Goal: Transaction & Acquisition: Purchase product/service

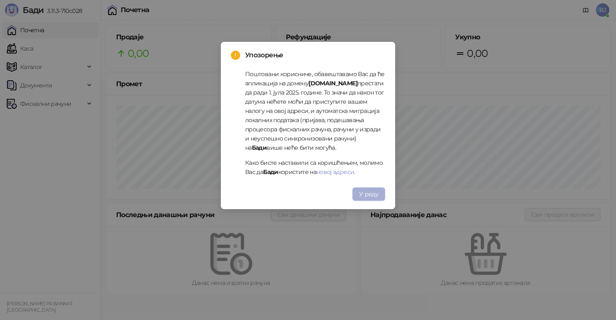
click at [375, 199] on button "У реду" at bounding box center [368, 194] width 33 height 13
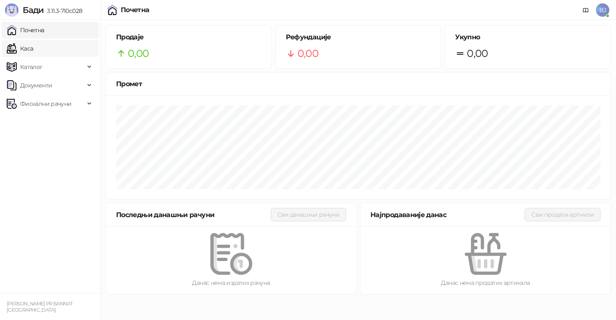
click at [33, 51] on link "Каса" at bounding box center [20, 48] width 26 height 17
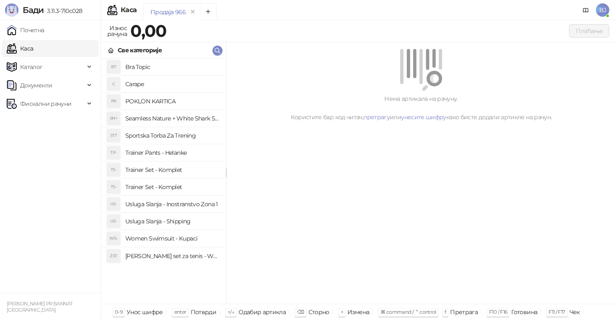
click at [191, 243] on h4 "Women Swimsuit - Kupaci" at bounding box center [172, 238] width 94 height 13
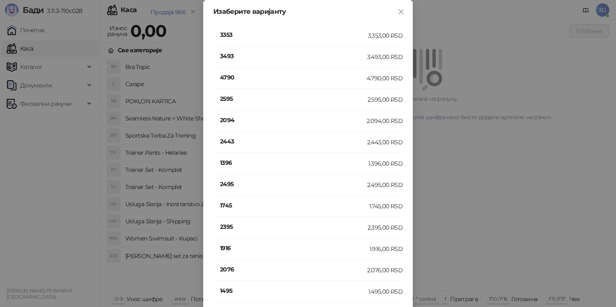
click at [231, 83] on div "4790" at bounding box center [293, 78] width 147 height 11
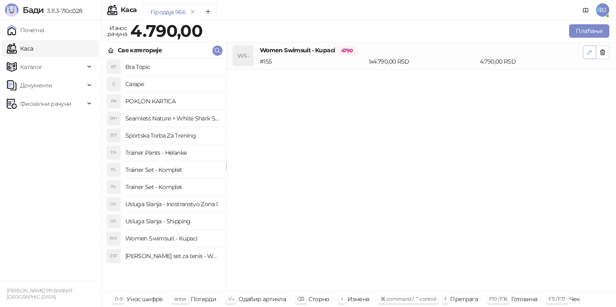
click at [585, 57] on button "button" at bounding box center [589, 52] width 13 height 13
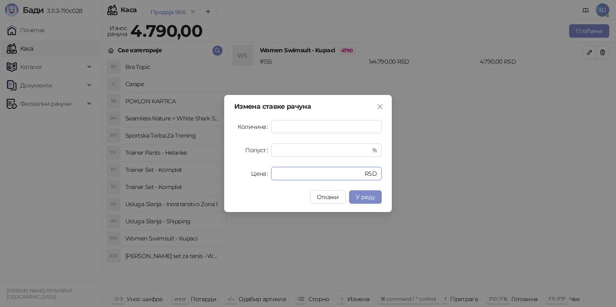
drag, startPoint x: 308, startPoint y: 172, endPoint x: 218, endPoint y: 181, distance: 90.1
click at [218, 181] on div "Измена ставке рачуна Количина * Попуст * % Цена **** RSD Откажи У реду" at bounding box center [308, 153] width 616 height 307
type input "********"
type input "****"
click at [360, 194] on span "У реду" at bounding box center [365, 198] width 19 height 8
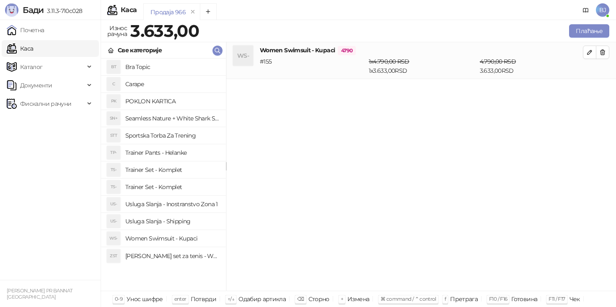
click at [191, 223] on h4 "Usluga Slanja - Shipping" at bounding box center [172, 221] width 94 height 13
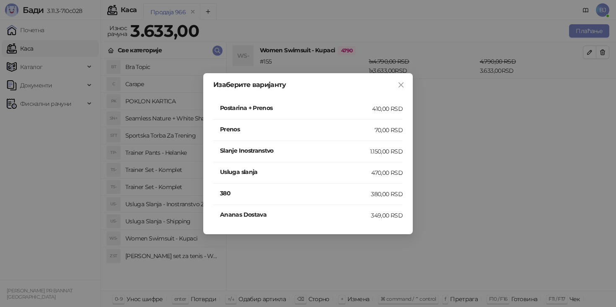
click at [372, 113] on div "410,00 RSD" at bounding box center [387, 108] width 31 height 9
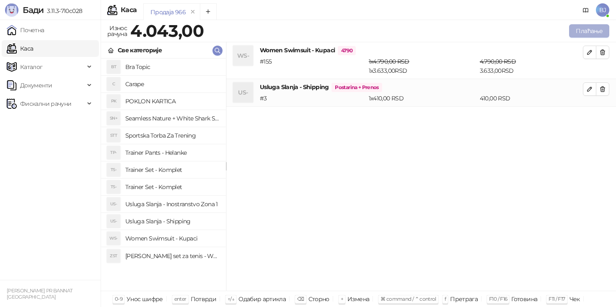
click at [607, 34] on button "Плаћање" at bounding box center [589, 30] width 40 height 13
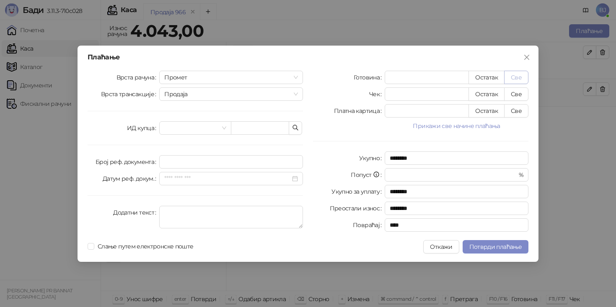
click at [520, 77] on button "Све" at bounding box center [516, 77] width 24 height 13
type input "****"
click at [523, 110] on button "Све" at bounding box center [516, 110] width 24 height 13
type input "*"
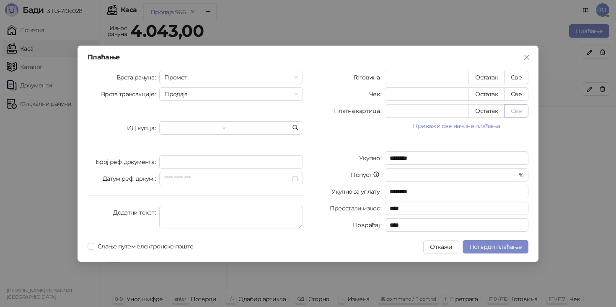
type input "****"
click at [498, 247] on span "Потврди плаћање" at bounding box center [495, 247] width 52 height 8
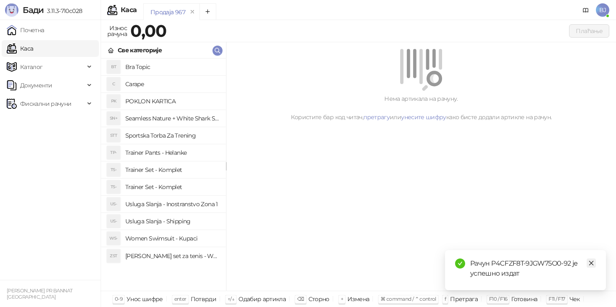
click at [593, 261] on icon "close" at bounding box center [591, 264] width 6 height 6
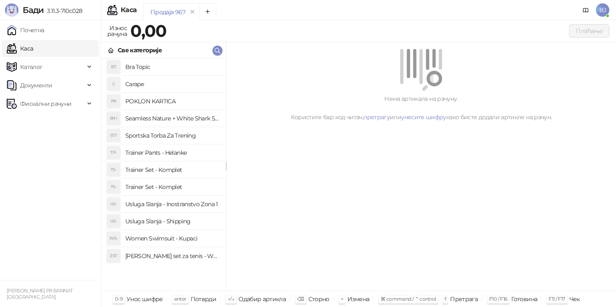
click at [171, 173] on h4 "Trainer Set - Komplet" at bounding box center [172, 169] width 94 height 13
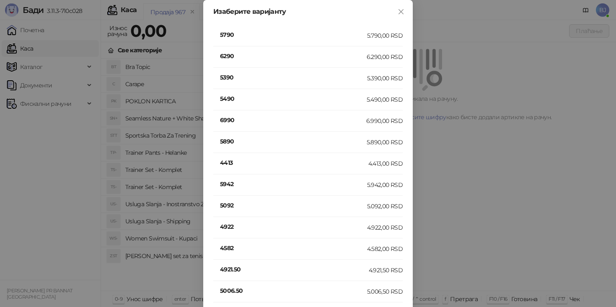
scroll to position [244, 0]
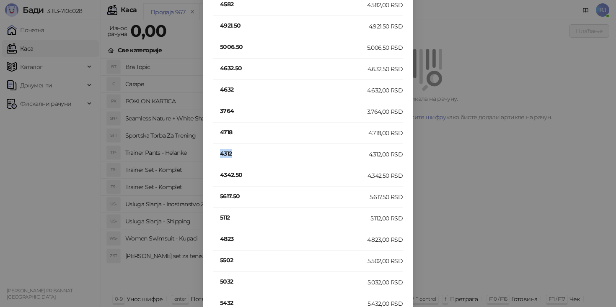
click at [230, 152] on h4 "4312" at bounding box center [294, 153] width 149 height 9
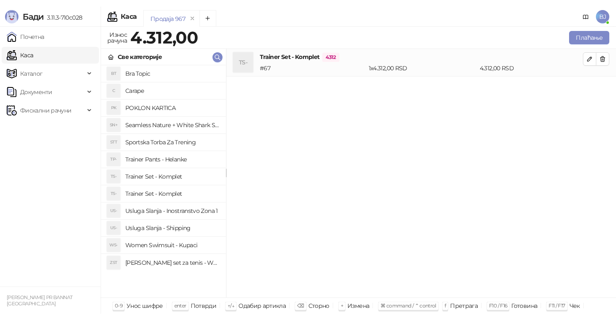
scroll to position [0, 0]
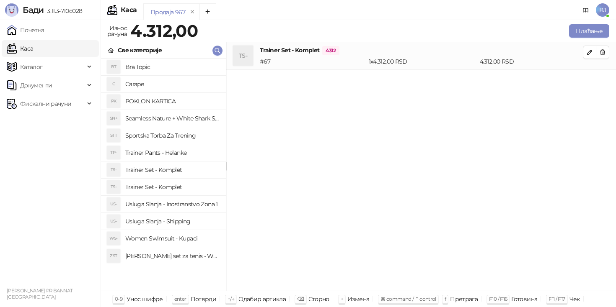
click at [185, 222] on h4 "Usluga Slanja - Shipping" at bounding box center [172, 221] width 94 height 13
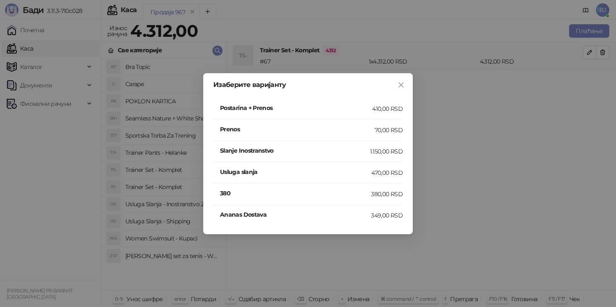
click at [351, 108] on h4 "Postarina + Prenos" at bounding box center [296, 107] width 152 height 9
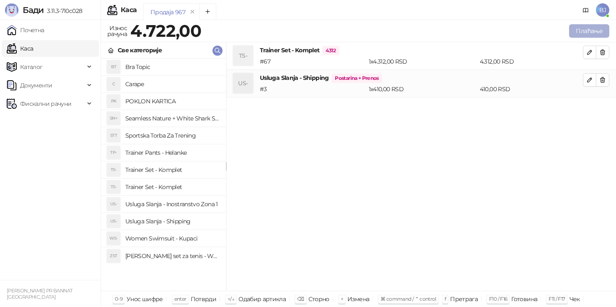
click at [586, 35] on button "Плаћање" at bounding box center [589, 30] width 40 height 13
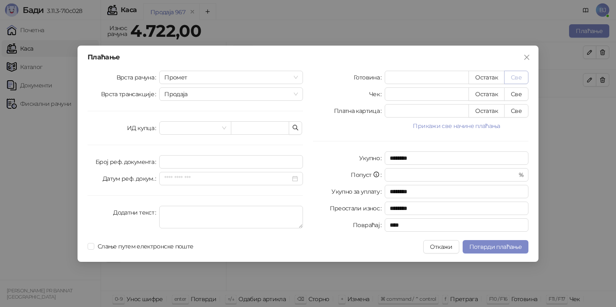
click at [515, 73] on button "Све" at bounding box center [516, 77] width 24 height 13
type input "****"
click at [493, 248] on span "Потврди плаћање" at bounding box center [495, 247] width 52 height 8
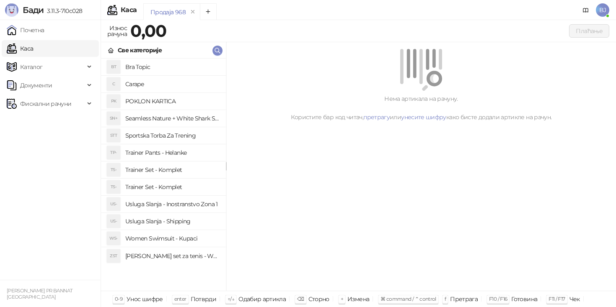
click at [161, 192] on h4 "Trainer Set - Komplet" at bounding box center [172, 187] width 94 height 13
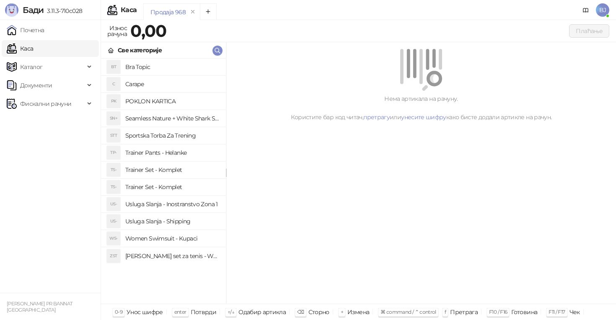
click at [172, 168] on h4 "Trainer Set - Komplet" at bounding box center [172, 169] width 94 height 13
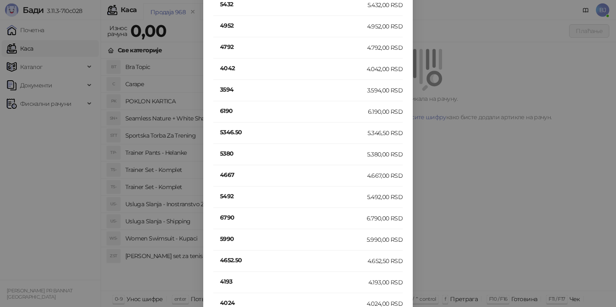
scroll to position [800, 0]
click at [229, 155] on h4 "3894" at bounding box center [293, 153] width 147 height 9
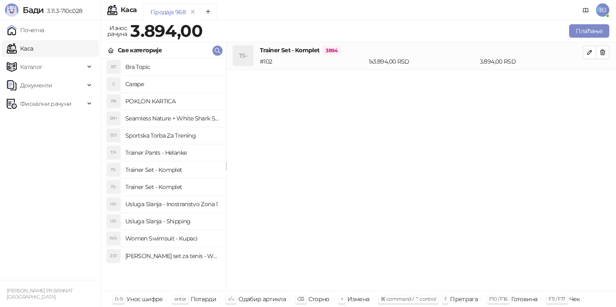
scroll to position [0, 0]
click at [189, 222] on h4 "Usluga Slanja - Shipping" at bounding box center [172, 221] width 94 height 13
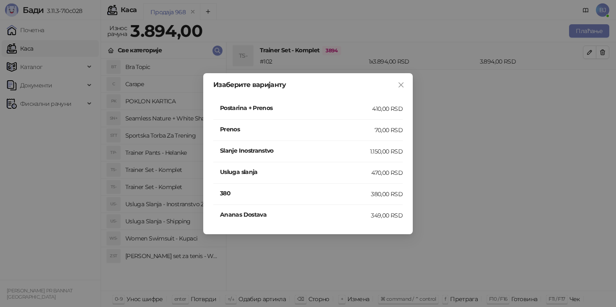
click at [369, 103] on h4 "Postarina + Prenos" at bounding box center [296, 107] width 152 height 9
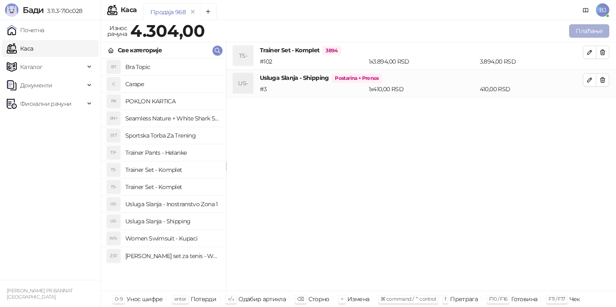
click at [576, 34] on button "Плаћање" at bounding box center [589, 30] width 40 height 13
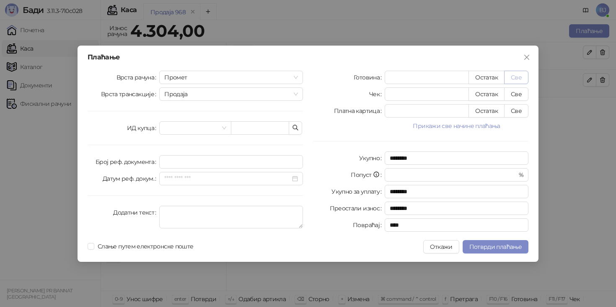
click at [514, 74] on button "Све" at bounding box center [516, 77] width 24 height 13
type input "****"
click at [482, 250] on span "Потврди плаћање" at bounding box center [495, 247] width 52 height 8
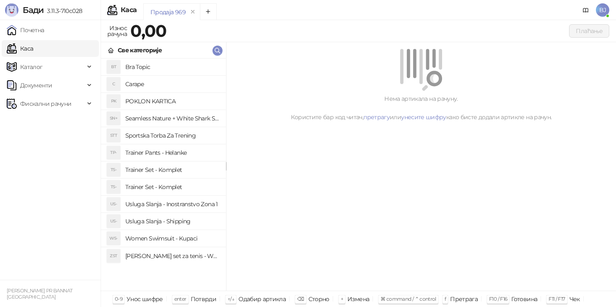
click at [199, 191] on h4 "Trainer Set - Komplet" at bounding box center [172, 187] width 94 height 13
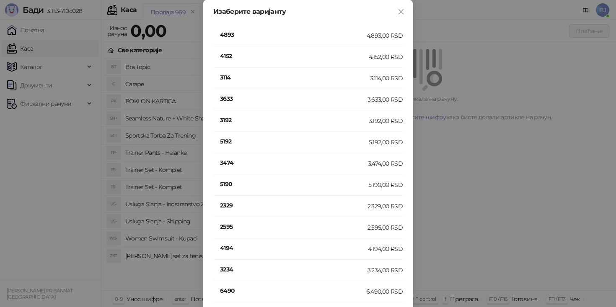
click at [227, 136] on li "5192 5.192,00 RSD" at bounding box center [307, 142] width 189 height 21
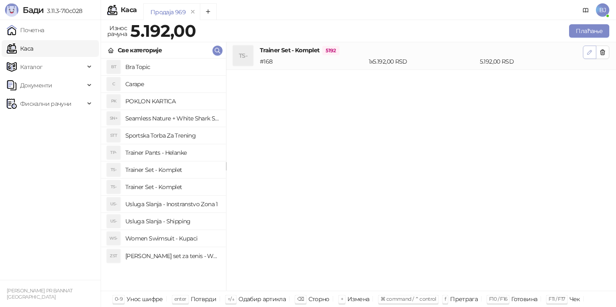
click at [587, 49] on icon "button" at bounding box center [589, 52] width 7 height 7
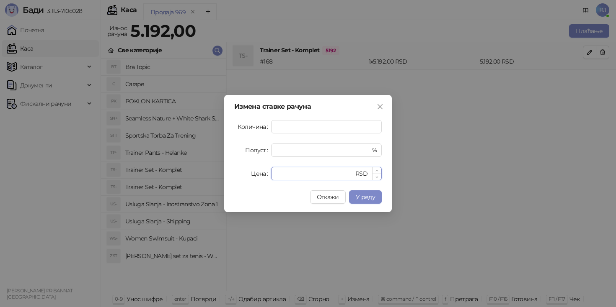
click at [297, 174] on input "****" at bounding box center [314, 174] width 77 height 13
type input "*"
type input "****"
click at [366, 199] on span "У реду" at bounding box center [365, 198] width 19 height 8
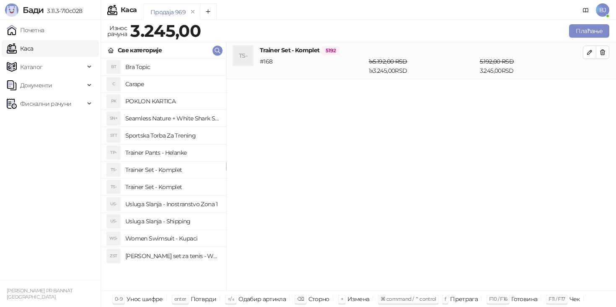
click at [184, 224] on h4 "Usluga Slanja - Shipping" at bounding box center [172, 221] width 94 height 13
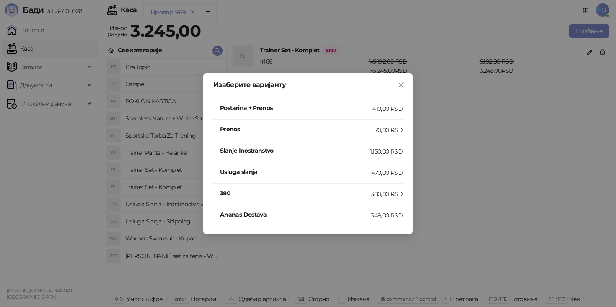
click at [348, 113] on div "Postarina + Prenos" at bounding box center [296, 108] width 152 height 11
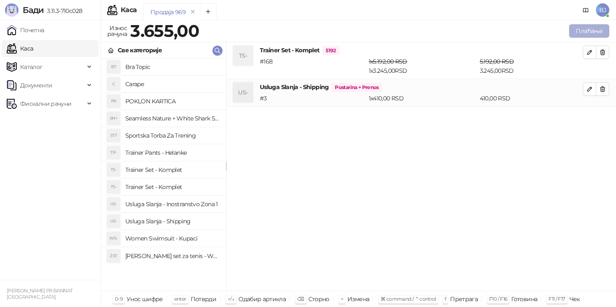
click at [593, 30] on button "Плаћање" at bounding box center [589, 30] width 40 height 13
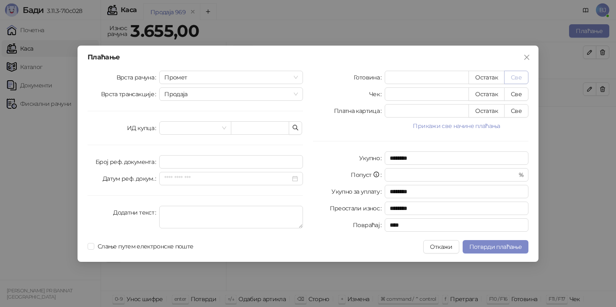
click at [521, 75] on button "Све" at bounding box center [516, 77] width 24 height 13
type input "****"
click at [491, 242] on button "Потврди плаћање" at bounding box center [495, 246] width 66 height 13
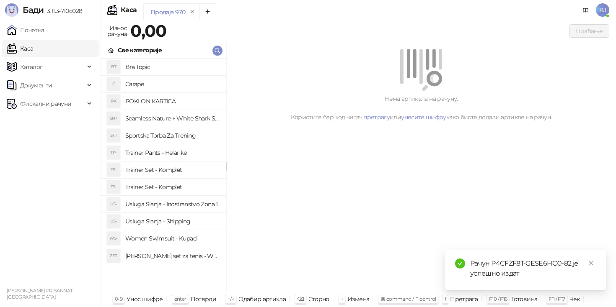
click at [180, 103] on h4 "POKLON KARTICA" at bounding box center [172, 101] width 94 height 13
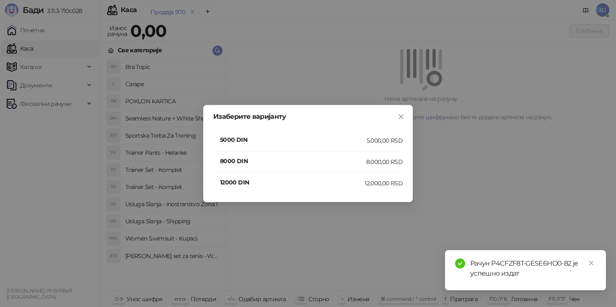
click at [339, 137] on h4 "5000 DIN" at bounding box center [293, 139] width 147 height 9
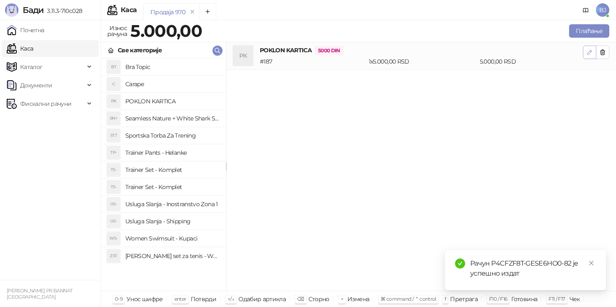
click at [589, 53] on icon "button" at bounding box center [589, 52] width 7 height 7
type input "*"
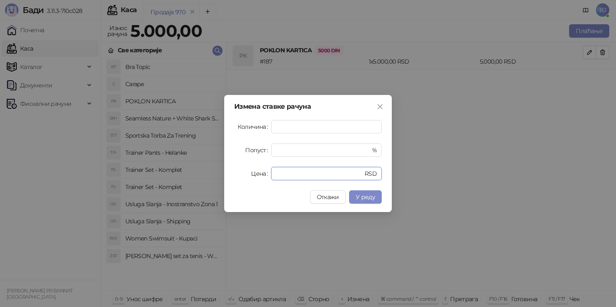
drag, startPoint x: 297, startPoint y: 173, endPoint x: 253, endPoint y: 173, distance: 44.4
click at [253, 173] on div "Цена **** RSD" at bounding box center [307, 173] width 147 height 13
type input "***"
click at [377, 198] on button "У реду" at bounding box center [365, 197] width 33 height 13
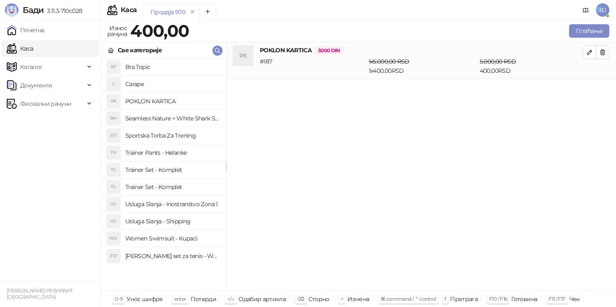
click at [158, 226] on h4 "Usluga Slanja - Shipping" at bounding box center [172, 221] width 94 height 13
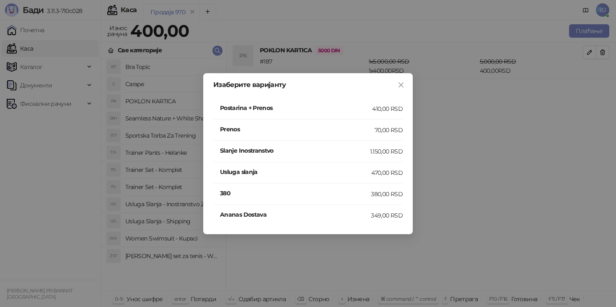
click at [469, 125] on div "Изаберите варијанту Postarina + Prenos 410,00 RSD Prenos 70,00 RSD Slanje Inost…" at bounding box center [308, 153] width 616 height 307
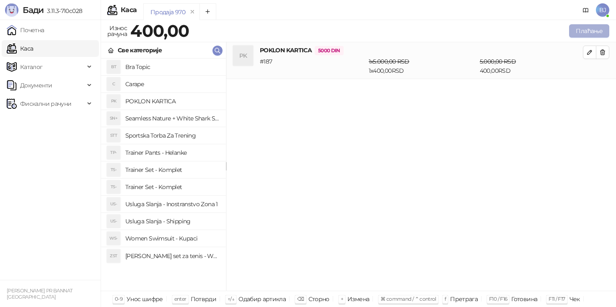
click at [580, 32] on button "Плаћање" at bounding box center [589, 30] width 40 height 13
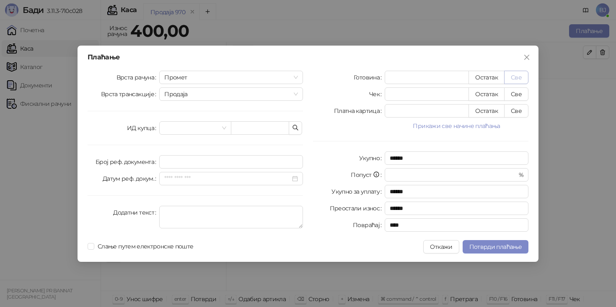
click at [520, 80] on button "Све" at bounding box center [516, 77] width 24 height 13
type input "***"
type input "****"
click at [529, 59] on icon "close" at bounding box center [526, 56] width 5 height 5
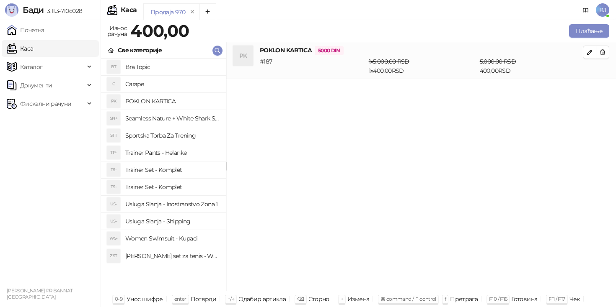
click at [181, 222] on h4 "Usluga Slanja - Shipping" at bounding box center [172, 221] width 94 height 13
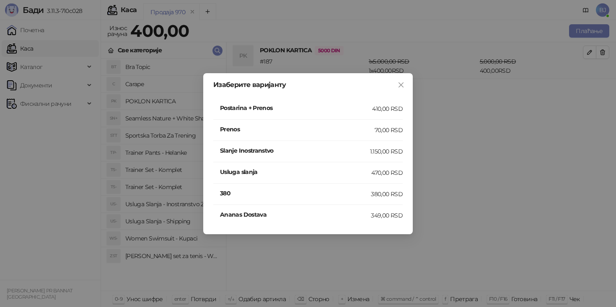
click at [388, 106] on div "410,00 RSD" at bounding box center [387, 108] width 31 height 9
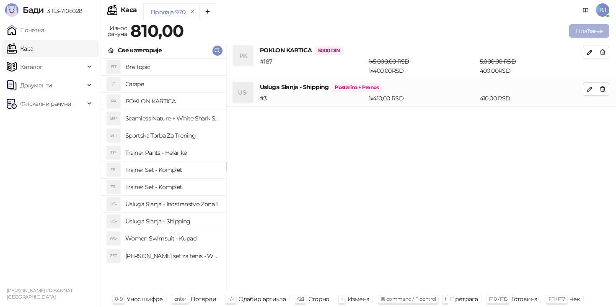
click at [592, 34] on button "Плаћање" at bounding box center [589, 30] width 40 height 13
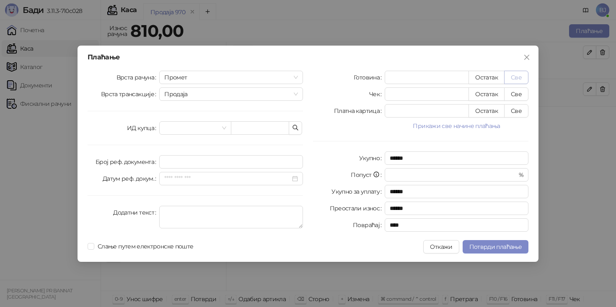
click at [517, 74] on button "Све" at bounding box center [516, 77] width 24 height 13
type input "***"
type input "****"
click at [493, 248] on span "Потврди плаћање" at bounding box center [495, 247] width 52 height 8
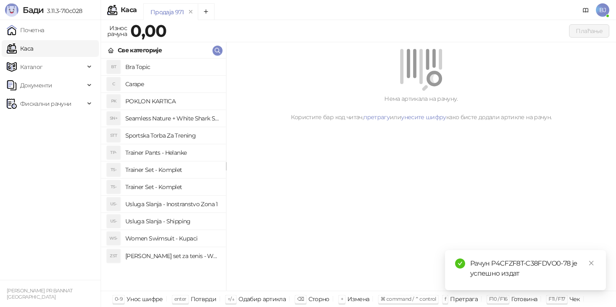
click at [173, 168] on h4 "Trainer Set - Komplet" at bounding box center [172, 169] width 94 height 13
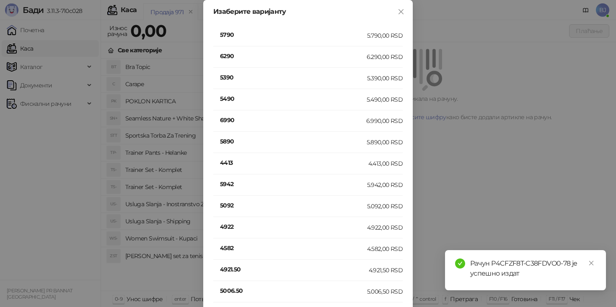
scroll to position [800, 0]
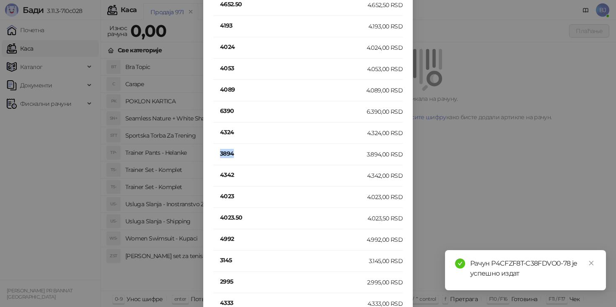
click at [228, 157] on h4 "3894" at bounding box center [293, 153] width 147 height 9
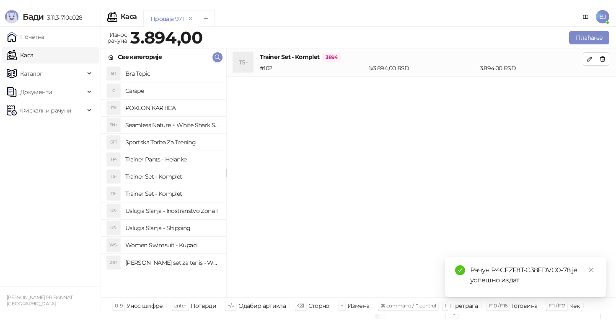
scroll to position [0, 0]
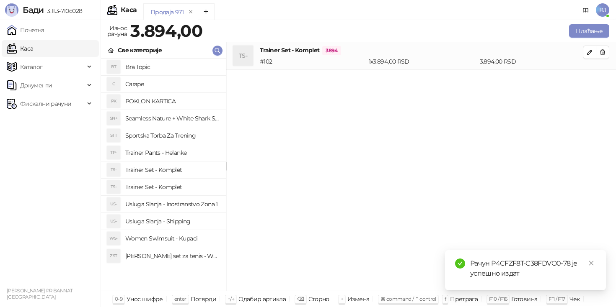
click at [173, 226] on h4 "Usluga Slanja - Shipping" at bounding box center [172, 221] width 94 height 13
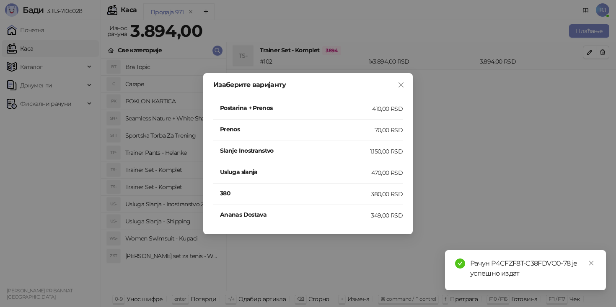
click at [354, 110] on h4 "Postarina + Prenos" at bounding box center [296, 107] width 152 height 9
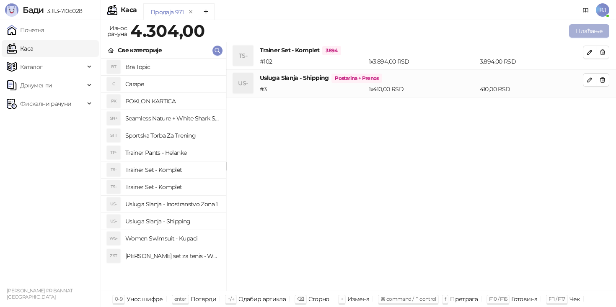
click at [595, 27] on button "Плаћање" at bounding box center [589, 30] width 40 height 13
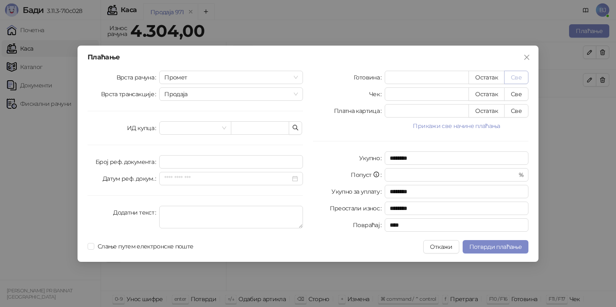
click at [518, 79] on button "Све" at bounding box center [516, 77] width 24 height 13
type input "****"
click at [493, 242] on button "Потврди плаћање" at bounding box center [495, 246] width 66 height 13
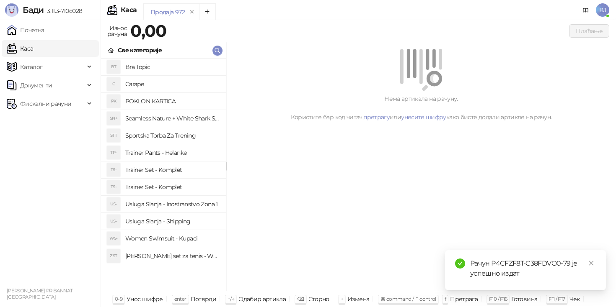
click at [178, 184] on h4 "Trainer Set - Komplet" at bounding box center [172, 187] width 94 height 13
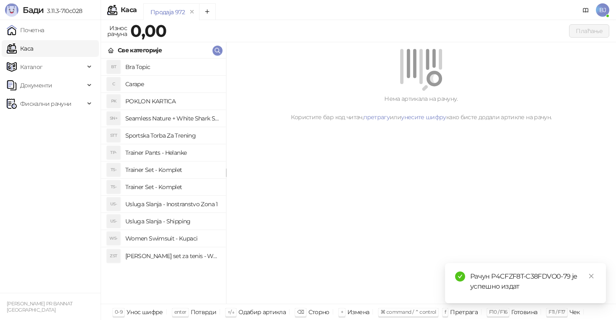
click at [154, 173] on h4 "Trainer Set - Komplet" at bounding box center [172, 169] width 94 height 13
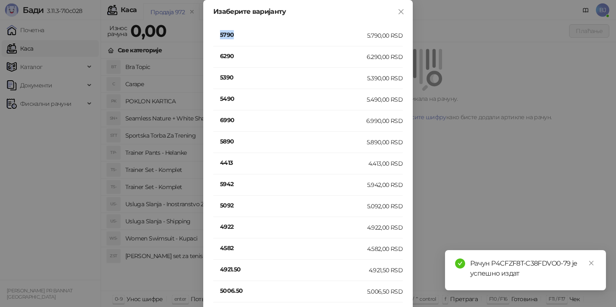
click at [227, 36] on h4 "5790" at bounding box center [293, 34] width 147 height 9
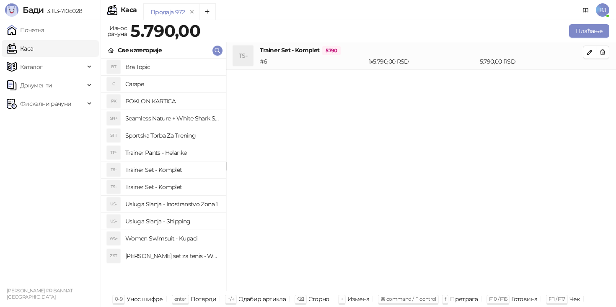
click at [185, 222] on h4 "Usluga Slanja - Shipping" at bounding box center [172, 221] width 94 height 13
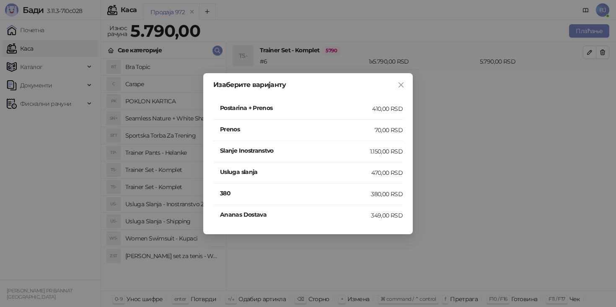
click at [353, 111] on h4 "Postarina + Prenos" at bounding box center [296, 107] width 152 height 9
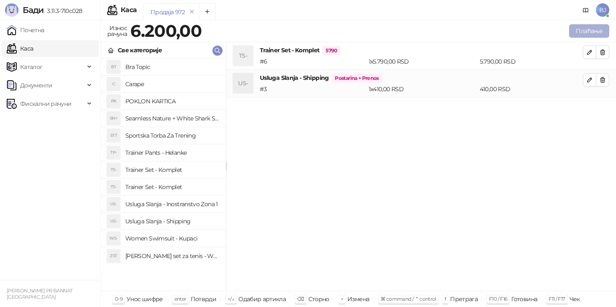
click at [586, 28] on button "Плаћање" at bounding box center [589, 30] width 40 height 13
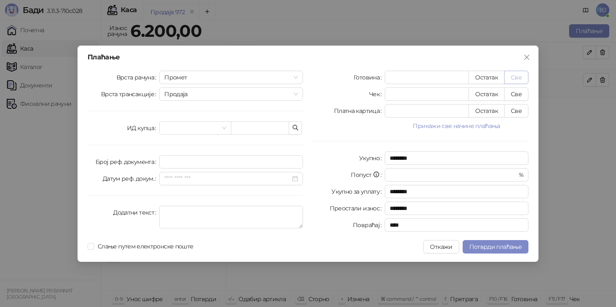
click at [522, 76] on button "Све" at bounding box center [516, 77] width 24 height 13
type input "****"
click at [489, 249] on span "Потврди плаћање" at bounding box center [495, 247] width 52 height 8
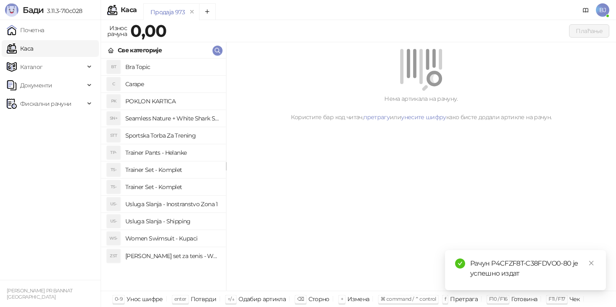
click at [176, 191] on h4 "Trainer Set - Komplet" at bounding box center [172, 187] width 94 height 13
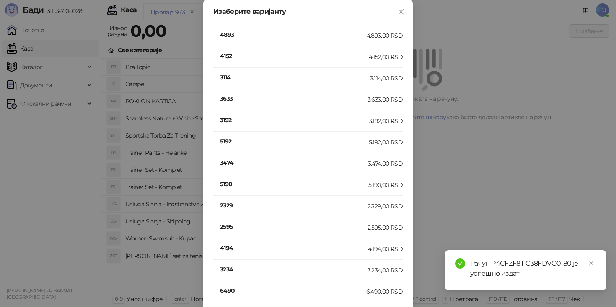
click at [227, 206] on h4 "2329" at bounding box center [293, 205] width 147 height 9
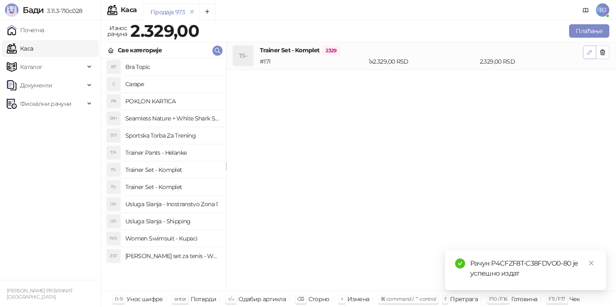
click at [588, 52] on icon "button" at bounding box center [589, 52] width 4 height 4
type input "*"
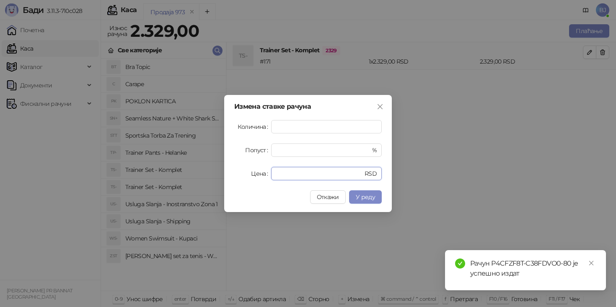
drag, startPoint x: 301, startPoint y: 176, endPoint x: 239, endPoint y: 176, distance: 62.0
click at [239, 176] on div "Цена **** RSD" at bounding box center [307, 173] width 147 height 13
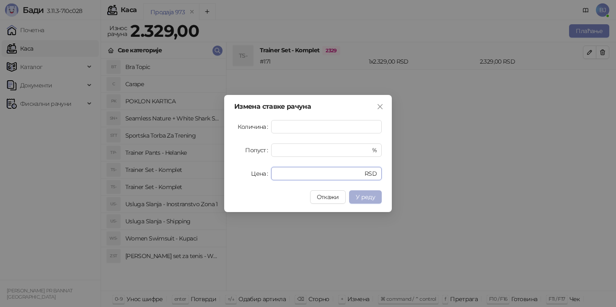
type input "****"
click at [365, 197] on span "У реду" at bounding box center [365, 198] width 19 height 8
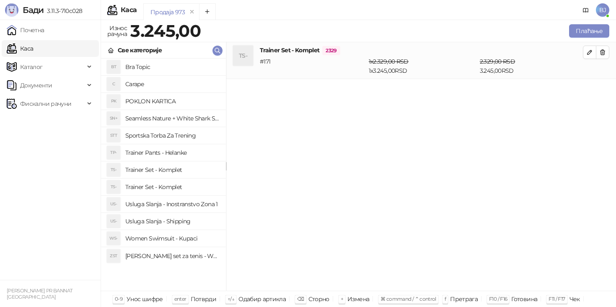
click at [162, 221] on h4 "Usluga Slanja - Shipping" at bounding box center [172, 221] width 94 height 13
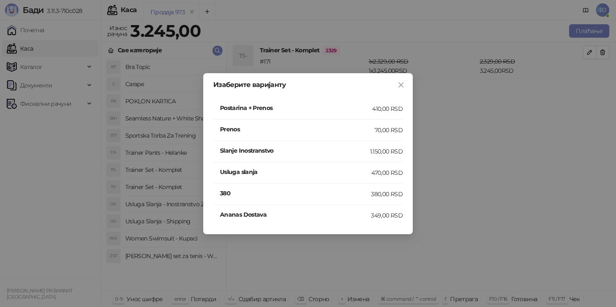
click at [372, 108] on h4 "Postarina + Prenos" at bounding box center [296, 107] width 152 height 9
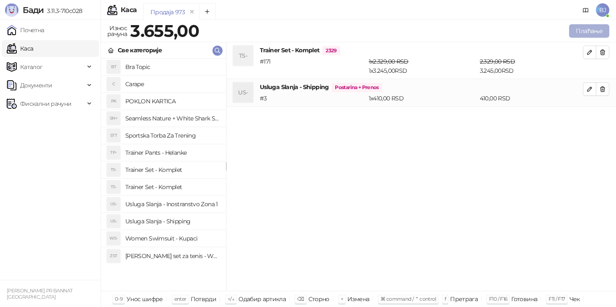
click at [585, 28] on button "Плаћање" at bounding box center [589, 30] width 40 height 13
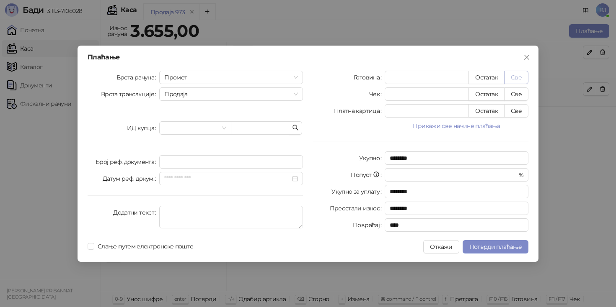
click at [519, 81] on button "Све" at bounding box center [516, 77] width 24 height 13
type input "****"
click at [486, 241] on button "Потврди плаћање" at bounding box center [495, 246] width 66 height 13
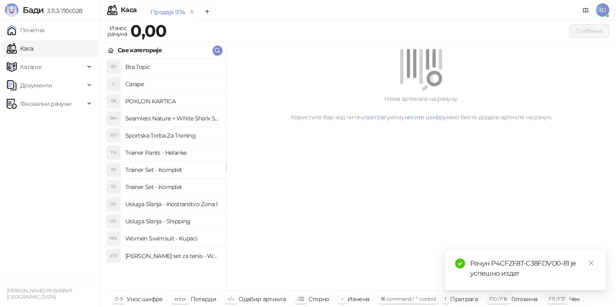
click at [183, 173] on h4 "Trainer Set - Komplet" at bounding box center [172, 169] width 94 height 13
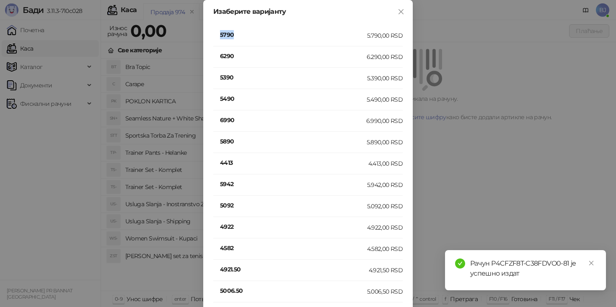
click at [232, 36] on h4 "5790" at bounding box center [293, 34] width 147 height 9
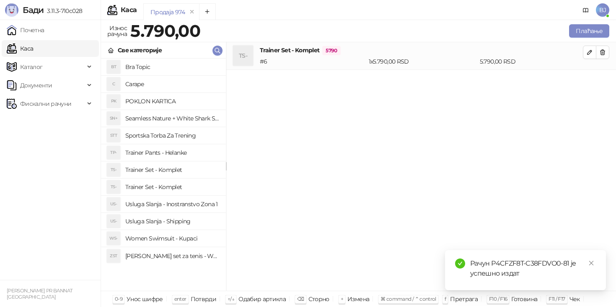
click at [180, 221] on h4 "Usluga Slanja - Shipping" at bounding box center [172, 221] width 94 height 13
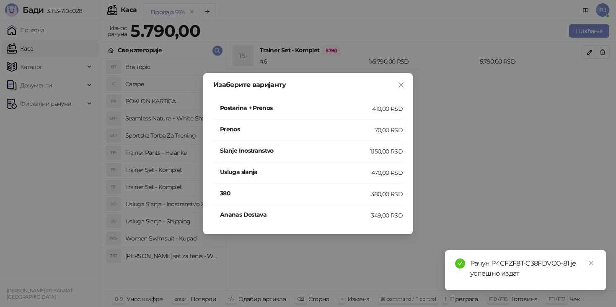
click at [345, 112] on h4 "Postarina + Prenos" at bounding box center [296, 107] width 152 height 9
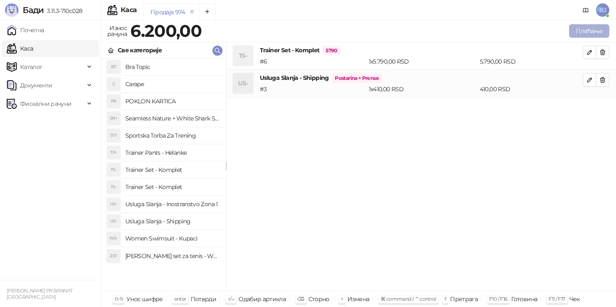
click at [574, 33] on button "Плаћање" at bounding box center [589, 30] width 40 height 13
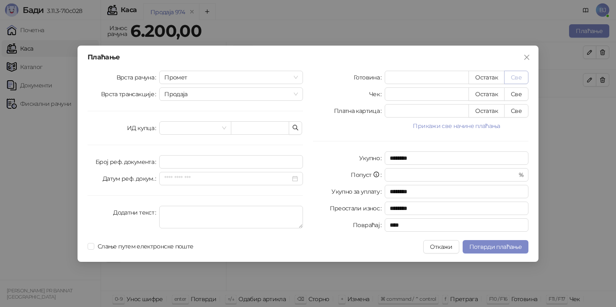
click at [522, 75] on button "Све" at bounding box center [516, 77] width 24 height 13
type input "****"
click at [485, 244] on span "Потврди плаћање" at bounding box center [495, 247] width 52 height 8
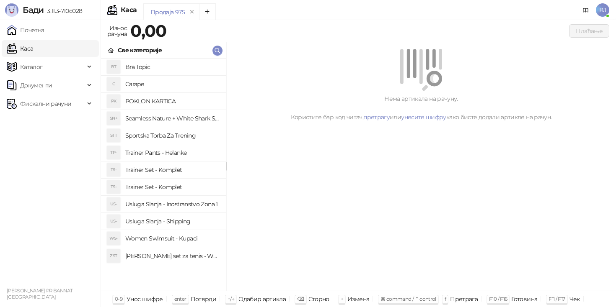
click at [196, 188] on h4 "Trainer Set - Komplet" at bounding box center [172, 187] width 94 height 13
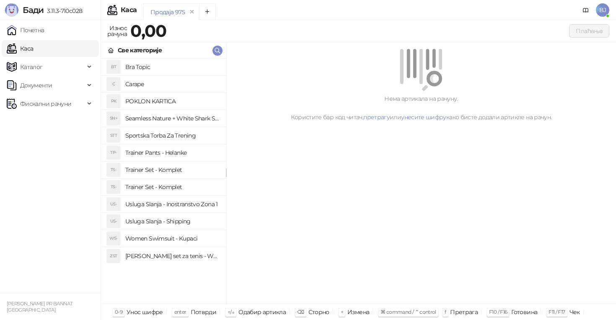
click at [192, 168] on h4 "Trainer Set - Komplet" at bounding box center [172, 169] width 94 height 13
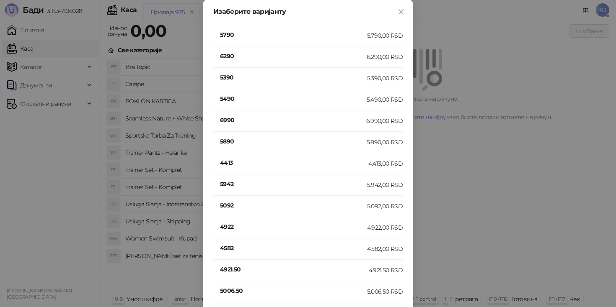
click at [230, 164] on h4 "4413" at bounding box center [294, 162] width 148 height 9
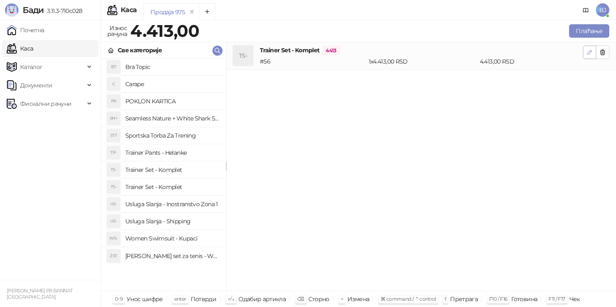
click at [590, 57] on button "button" at bounding box center [589, 52] width 13 height 13
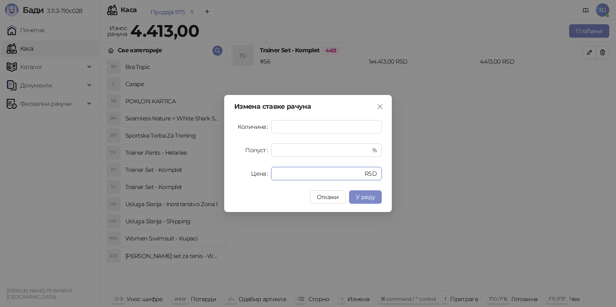
drag, startPoint x: 302, startPoint y: 176, endPoint x: 259, endPoint y: 176, distance: 43.1
click at [259, 176] on div "Цена **** RSD" at bounding box center [307, 173] width 147 height 13
type input "****"
click at [377, 201] on button "У реду" at bounding box center [365, 197] width 33 height 13
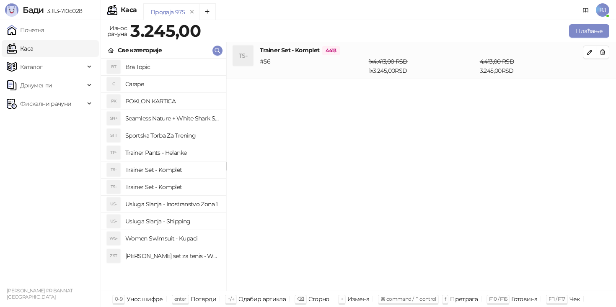
click at [168, 224] on h4 "Usluga Slanja - Shipping" at bounding box center [172, 221] width 94 height 13
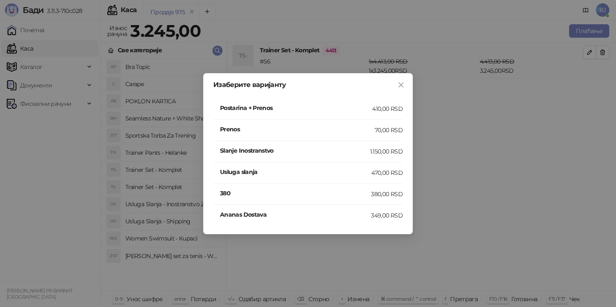
click at [396, 109] on div "410,00 RSD" at bounding box center [387, 108] width 31 height 9
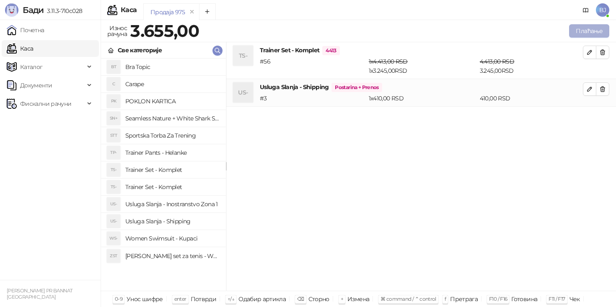
click at [582, 36] on button "Плаћање" at bounding box center [589, 30] width 40 height 13
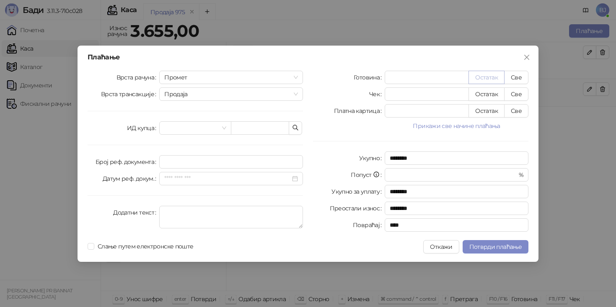
click at [503, 83] on button "Остатак" at bounding box center [486, 77] width 36 height 13
type input "****"
click at [511, 82] on button "Све" at bounding box center [516, 77] width 24 height 13
click at [513, 79] on button "Све" at bounding box center [516, 77] width 24 height 13
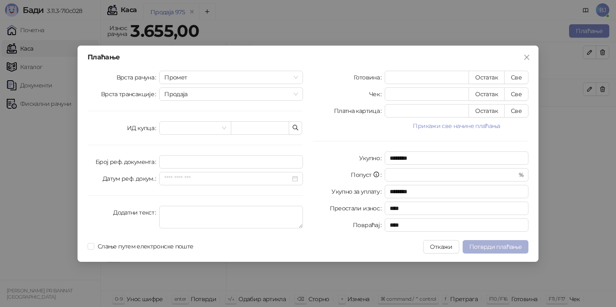
click at [491, 247] on span "Потврди плаћање" at bounding box center [495, 247] width 52 height 8
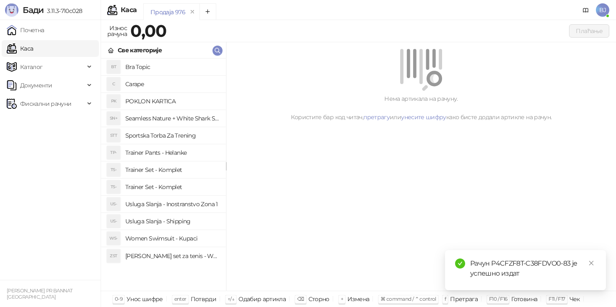
click at [188, 187] on h4 "Trainer Set - Komplet" at bounding box center [172, 187] width 94 height 13
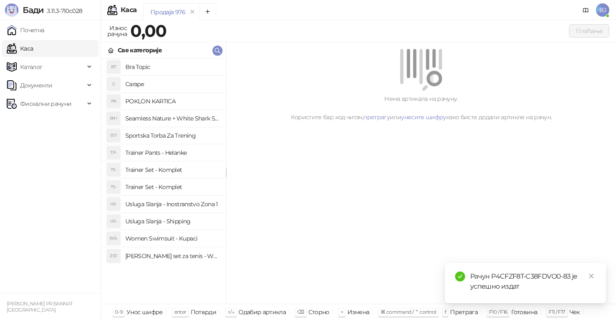
click at [176, 173] on h4 "Trainer Set - Komplet" at bounding box center [172, 169] width 94 height 13
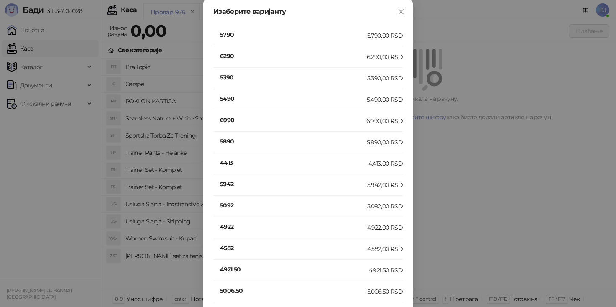
scroll to position [159, 0]
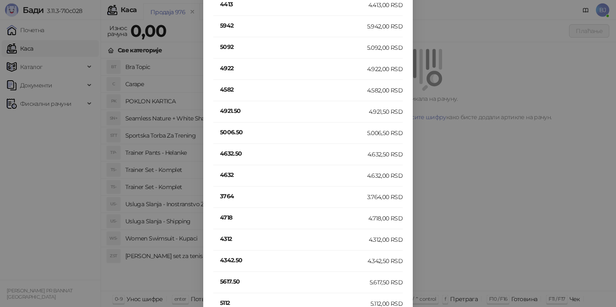
click at [222, 174] on h4 "4632" at bounding box center [293, 174] width 147 height 9
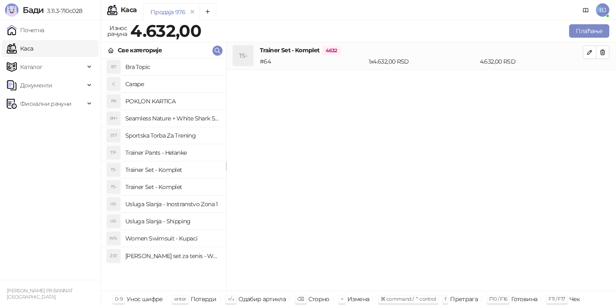
scroll to position [0, 0]
click at [192, 223] on h4 "Usluga Slanja - Shipping" at bounding box center [172, 221] width 94 height 13
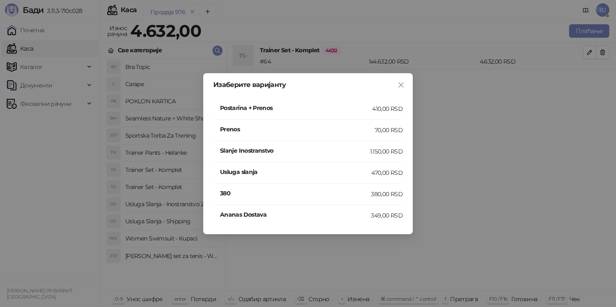
click at [395, 115] on li "Postarina + Prenos 410,00 RSD" at bounding box center [307, 108] width 189 height 21
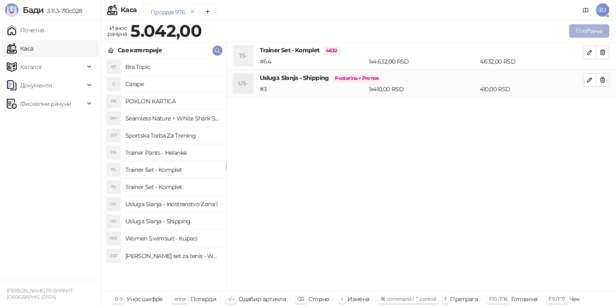
click at [584, 32] on button "Плаћање" at bounding box center [589, 30] width 40 height 13
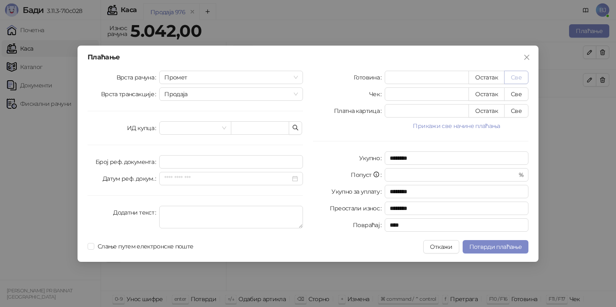
click at [516, 78] on button "Све" at bounding box center [516, 77] width 24 height 13
type input "****"
click at [518, 249] on span "Потврди плаћање" at bounding box center [495, 247] width 52 height 8
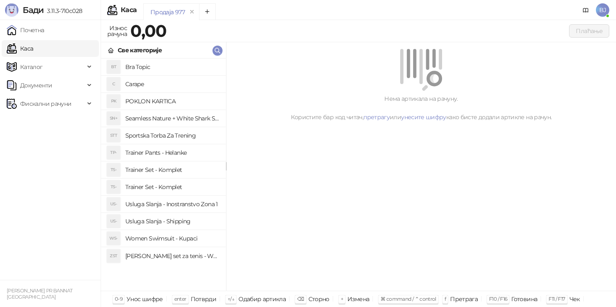
click at [175, 190] on h4 "Trainer Set - Komplet" at bounding box center [172, 187] width 94 height 13
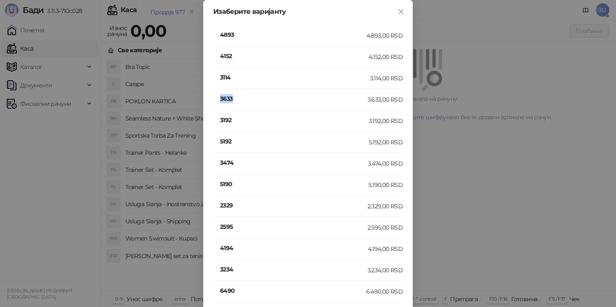
click at [225, 97] on h4 "3633" at bounding box center [293, 98] width 147 height 9
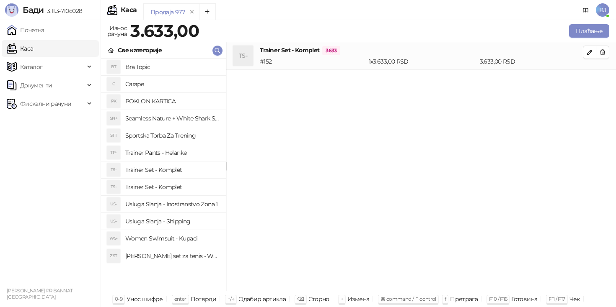
click at [193, 223] on h4 "Usluga Slanja - Shipping" at bounding box center [172, 221] width 94 height 13
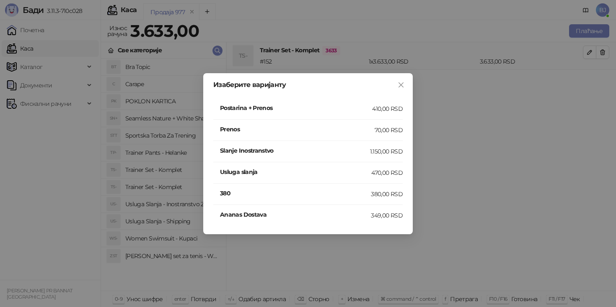
click at [365, 110] on h4 "Postarina + Prenos" at bounding box center [296, 107] width 152 height 9
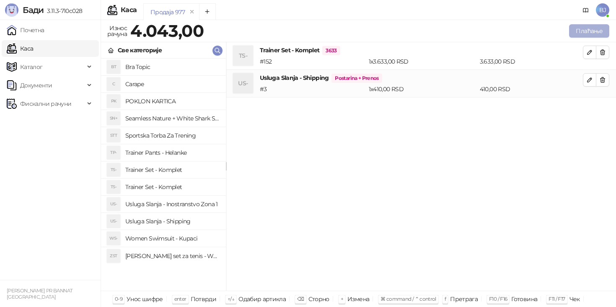
click at [579, 31] on button "Плаћање" at bounding box center [589, 30] width 40 height 13
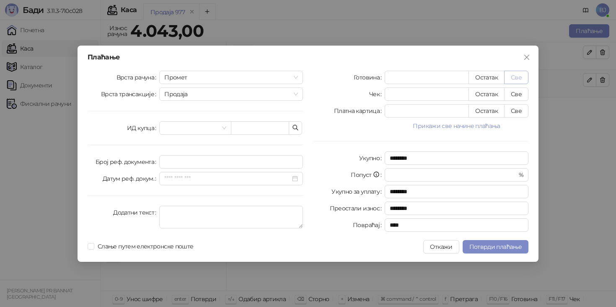
click at [515, 82] on button "Све" at bounding box center [516, 77] width 24 height 13
type input "****"
click at [495, 247] on span "Потврди плаћање" at bounding box center [495, 247] width 52 height 8
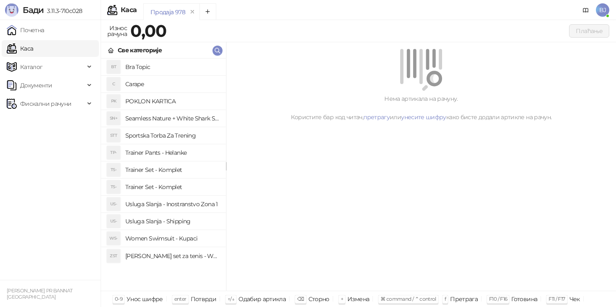
click at [188, 165] on h4 "Trainer Set - Komplet" at bounding box center [172, 169] width 94 height 13
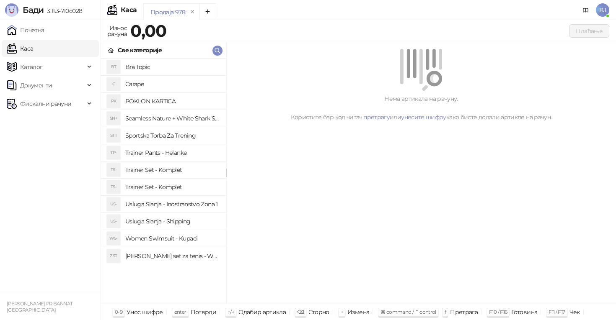
click at [159, 164] on h4 "Trainer Set - Komplet" at bounding box center [172, 169] width 94 height 13
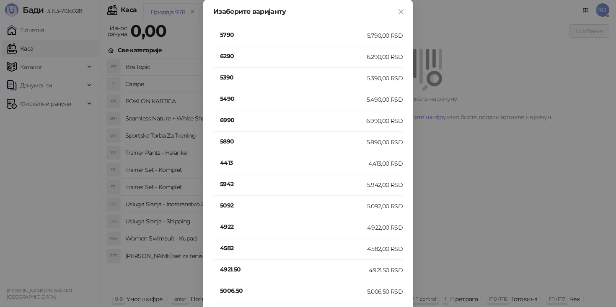
scroll to position [266, 0]
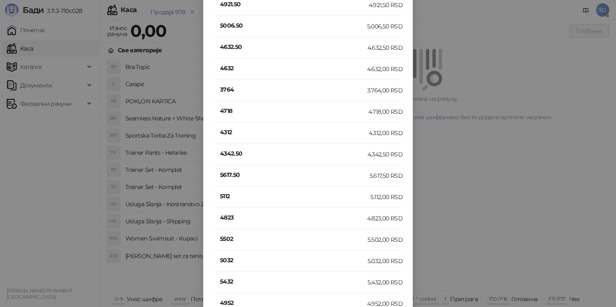
click at [225, 128] on h4 "4312" at bounding box center [294, 132] width 149 height 9
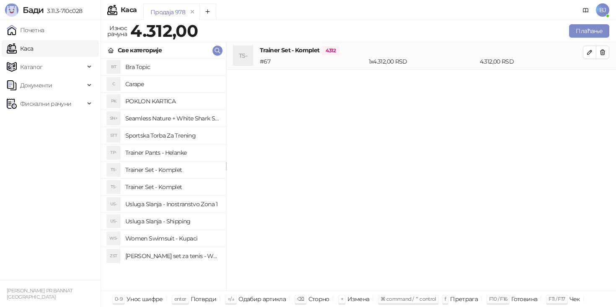
scroll to position [0, 0]
click at [589, 50] on icon "button" at bounding box center [589, 52] width 7 height 7
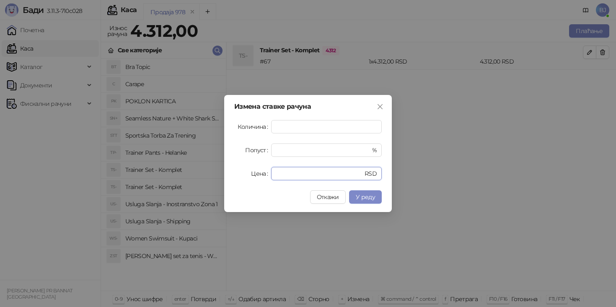
drag, startPoint x: 299, startPoint y: 176, endPoint x: 227, endPoint y: 176, distance: 71.6
click at [227, 176] on div "Измена ставке рачуна Количина * Попуст * % Цена **** RSD Откажи У реду" at bounding box center [308, 153] width 168 height 117
type input "****"
click at [372, 196] on span "У реду" at bounding box center [365, 198] width 19 height 8
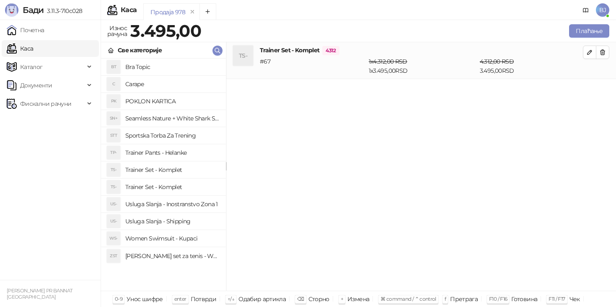
click at [176, 223] on h4 "Usluga Slanja - Shipping" at bounding box center [172, 221] width 94 height 13
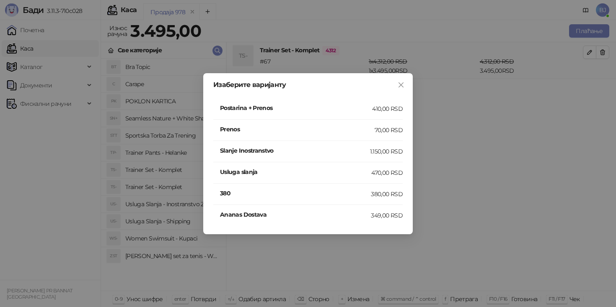
click at [371, 113] on div "Postarina + Prenos" at bounding box center [296, 108] width 152 height 11
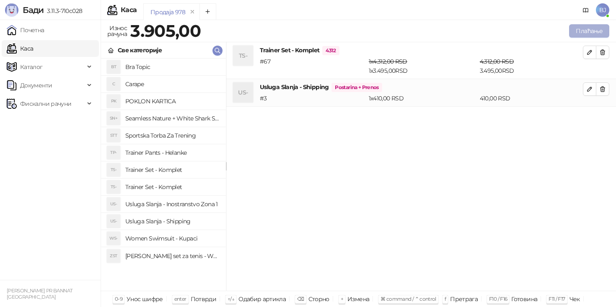
click at [592, 26] on button "Плаћање" at bounding box center [589, 30] width 40 height 13
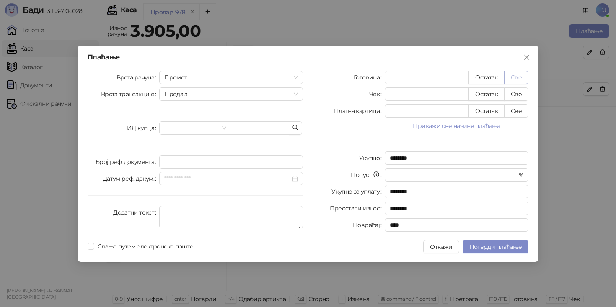
click at [519, 82] on button "Све" at bounding box center [516, 77] width 24 height 13
type input "****"
click at [493, 246] on span "Потврди плаћање" at bounding box center [495, 247] width 52 height 8
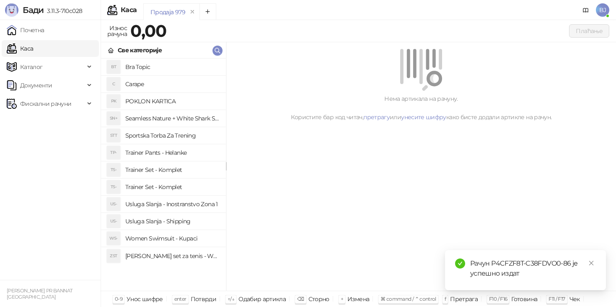
click at [178, 177] on li "TS- Trainer Set - Komplet" at bounding box center [163, 170] width 125 height 17
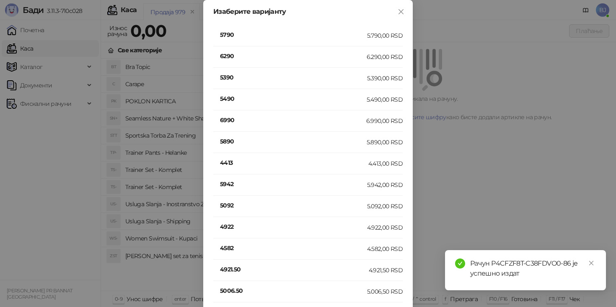
scroll to position [501, 0]
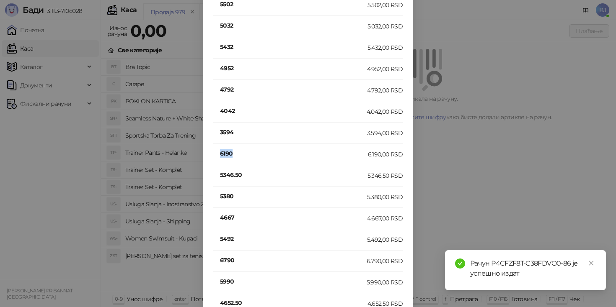
click at [226, 155] on h4 "6190" at bounding box center [294, 153] width 148 height 9
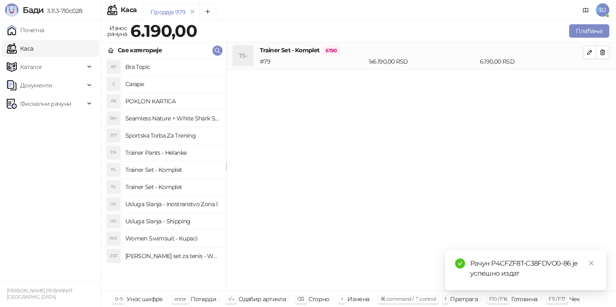
scroll to position [0, 0]
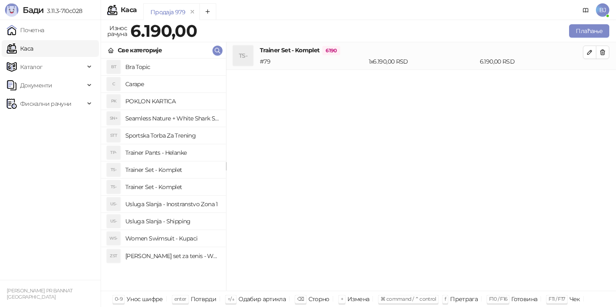
click at [183, 222] on h4 "Usluga Slanja - Shipping" at bounding box center [172, 221] width 94 height 13
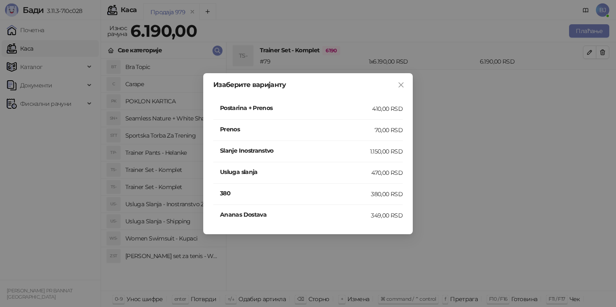
click at [382, 108] on div "410,00 RSD" at bounding box center [387, 108] width 31 height 9
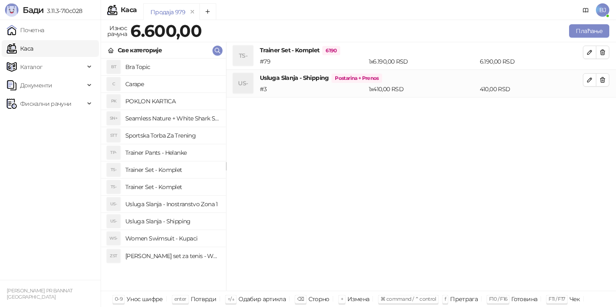
click at [586, 38] on div "Плаћање" at bounding box center [407, 31] width 408 height 17
click at [587, 36] on button "Плаћање" at bounding box center [589, 30] width 40 height 13
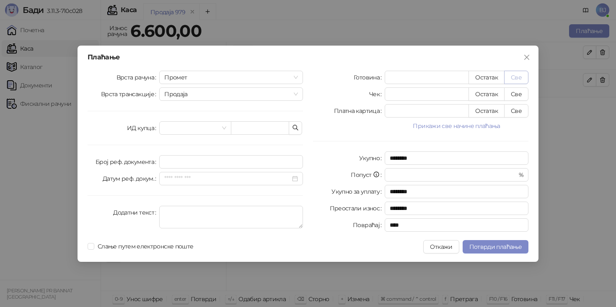
click at [527, 75] on button "Све" at bounding box center [516, 77] width 24 height 13
type input "****"
click at [489, 241] on button "Потврди плаћање" at bounding box center [495, 246] width 66 height 13
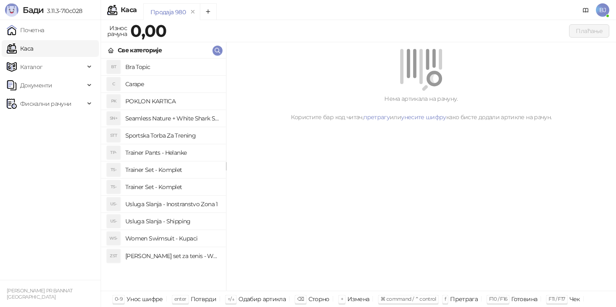
click at [178, 240] on h4 "Women Swimsuit - Kupaci" at bounding box center [172, 238] width 94 height 13
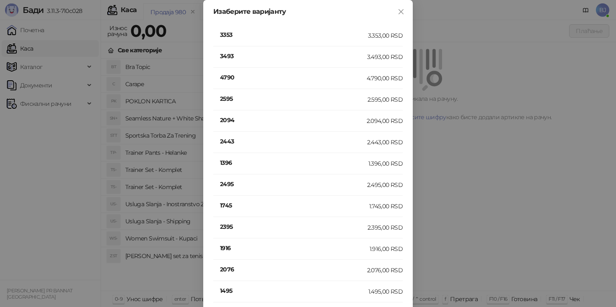
click at [232, 55] on h4 "3493" at bounding box center [293, 56] width 147 height 9
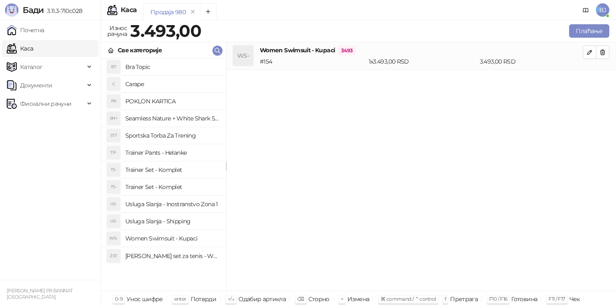
click at [194, 238] on h4 "Women Swimsuit - Kupaci" at bounding box center [172, 238] width 94 height 13
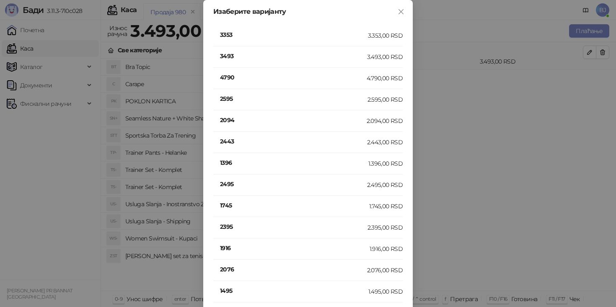
click at [233, 71] on li "4790 4.790,00 RSD" at bounding box center [307, 78] width 189 height 21
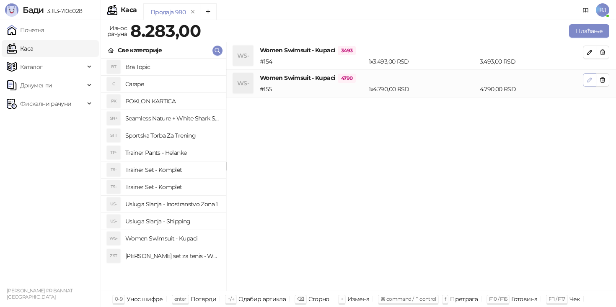
click at [590, 82] on icon "button" at bounding box center [589, 80] width 7 height 7
type input "*"
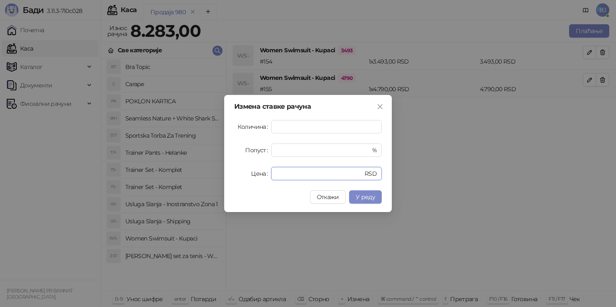
drag, startPoint x: 317, startPoint y: 178, endPoint x: 250, endPoint y: 179, distance: 66.6
click at [250, 179] on div "Цена **** RSD" at bounding box center [307, 173] width 147 height 13
type input "*"
type input "****"
click at [358, 197] on span "У реду" at bounding box center [365, 198] width 19 height 8
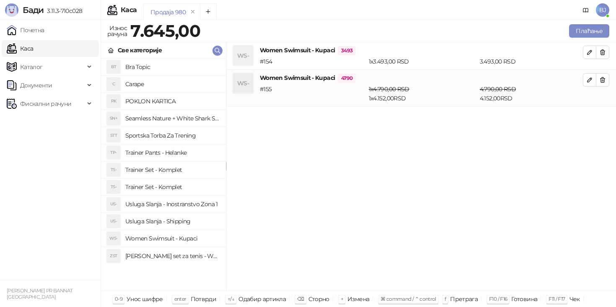
click at [194, 219] on h4 "Usluga Slanja - Shipping" at bounding box center [172, 221] width 94 height 13
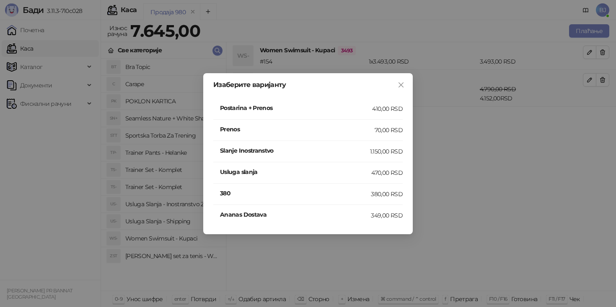
click at [348, 114] on div "Postarina + Prenos" at bounding box center [296, 108] width 152 height 11
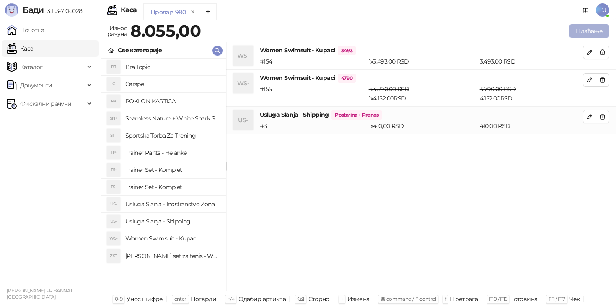
click at [582, 33] on button "Плаћање" at bounding box center [589, 30] width 40 height 13
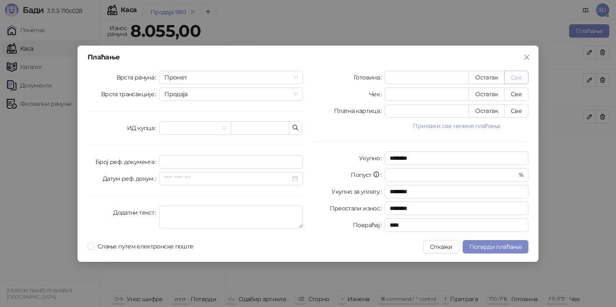
click at [523, 77] on button "Све" at bounding box center [516, 77] width 24 height 13
type input "****"
click at [502, 251] on button "Потврди плаћање" at bounding box center [495, 246] width 66 height 13
